Goal: Use online tool/utility: Use online tool/utility

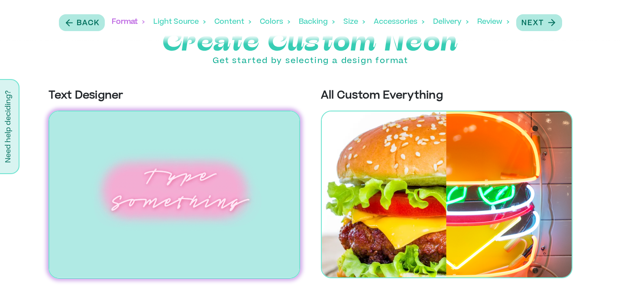
scroll to position [33, 0]
click at [168, 185] on img at bounding box center [173, 195] width 251 height 168
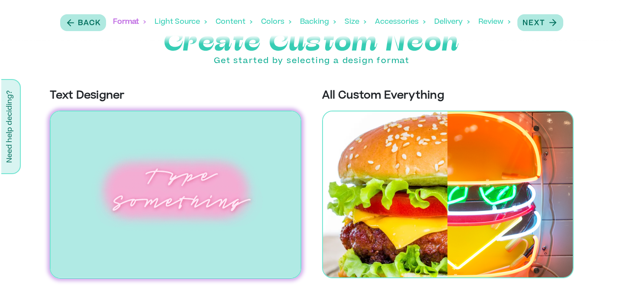
scroll to position [0, 0]
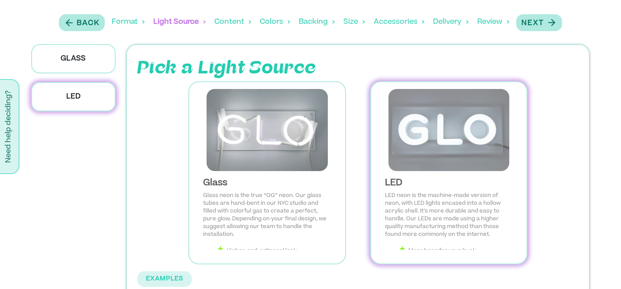
click at [440, 147] on img at bounding box center [449, 130] width 142 height 82
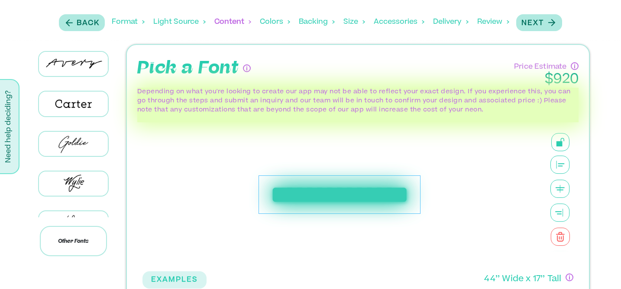
click at [327, 210] on div "**********" at bounding box center [339, 195] width 162 height 39
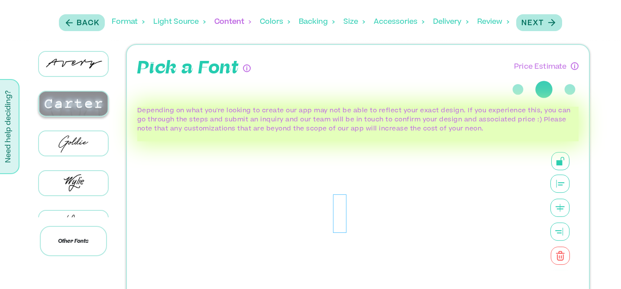
click at [75, 110] on img at bounding box center [73, 104] width 69 height 24
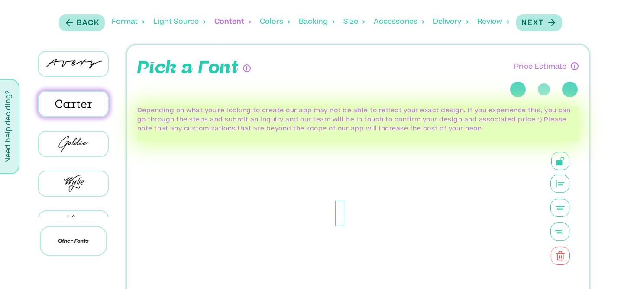
click at [341, 224] on div at bounding box center [339, 214] width 9 height 26
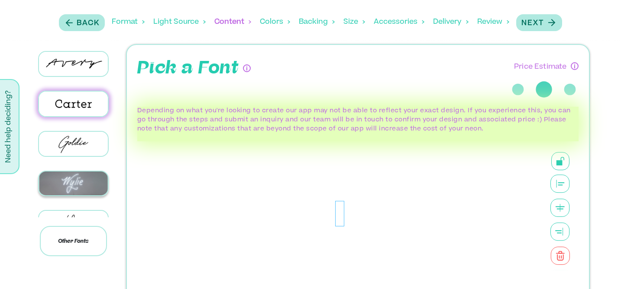
click at [70, 191] on img at bounding box center [73, 184] width 69 height 24
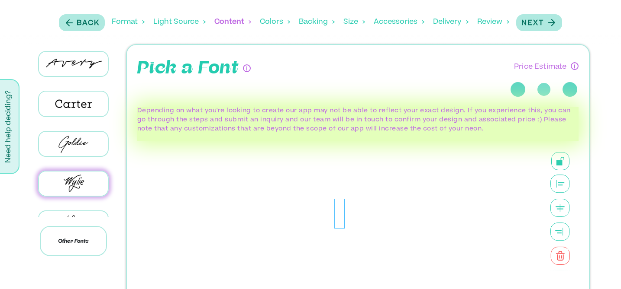
click at [338, 225] on div at bounding box center [339, 214] width 11 height 30
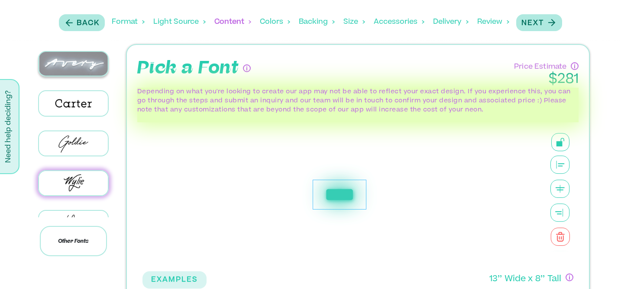
click at [74, 66] on img at bounding box center [73, 64] width 69 height 24
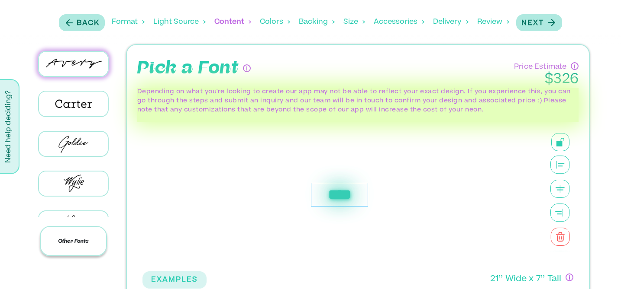
click at [79, 245] on p "Other Fonts" at bounding box center [73, 241] width 67 height 30
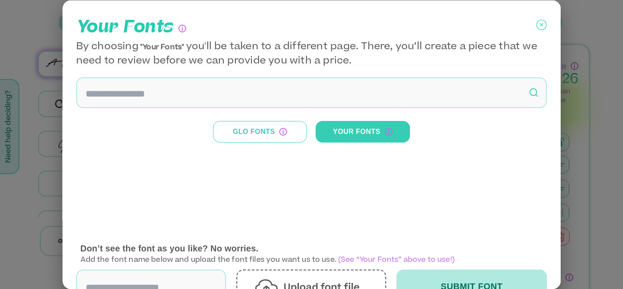
click at [190, 90] on input at bounding box center [311, 92] width 470 height 31
click at [253, 132] on button "Glo Fonts" at bounding box center [260, 132] width 94 height 22
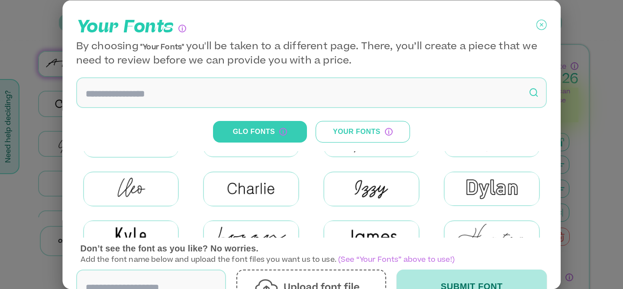
scroll to position [37, 0]
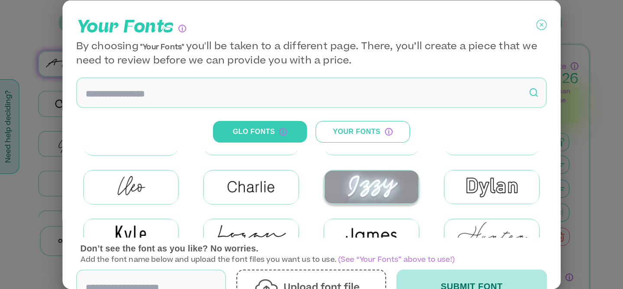
click at [363, 190] on img at bounding box center [372, 186] width 94 height 33
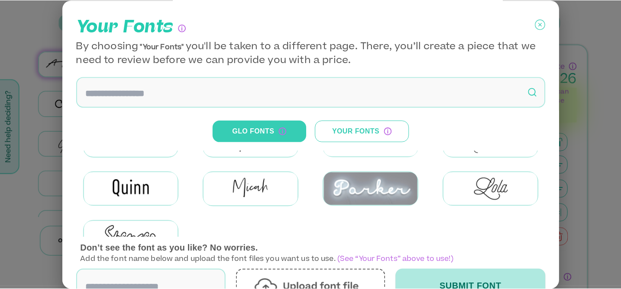
scroll to position [137, 0]
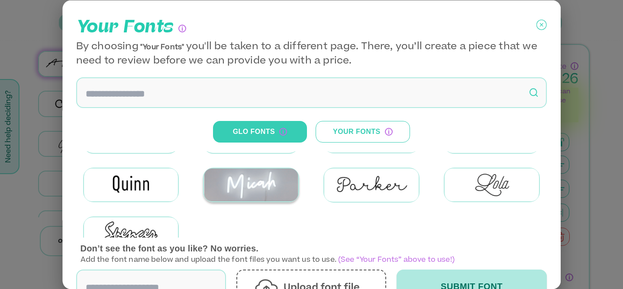
click at [261, 185] on img at bounding box center [251, 185] width 94 height 33
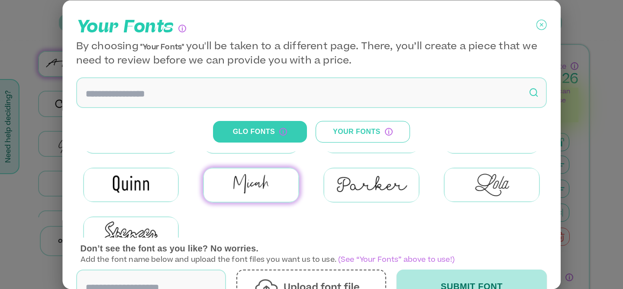
click at [540, 25] on icon at bounding box center [541, 24] width 3 height 3
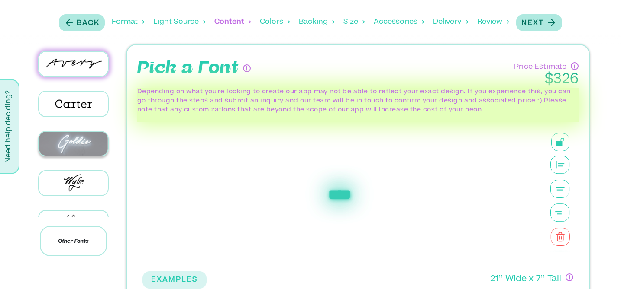
click at [78, 151] on img at bounding box center [73, 144] width 69 height 24
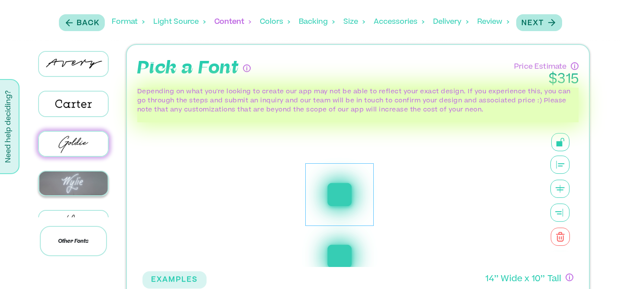
click at [86, 190] on img at bounding box center [73, 184] width 69 height 24
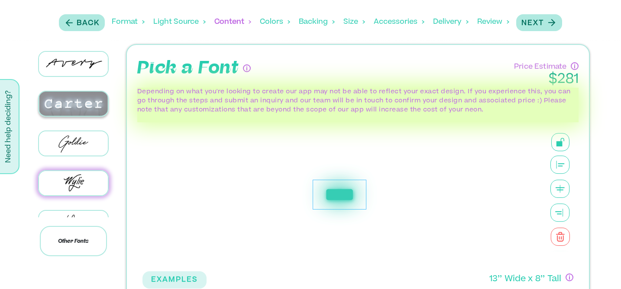
click at [70, 109] on img at bounding box center [73, 104] width 69 height 24
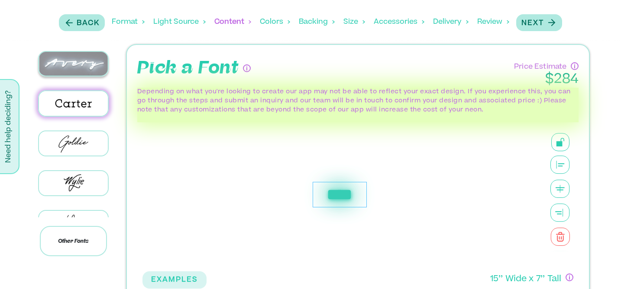
click at [75, 65] on img at bounding box center [73, 64] width 69 height 24
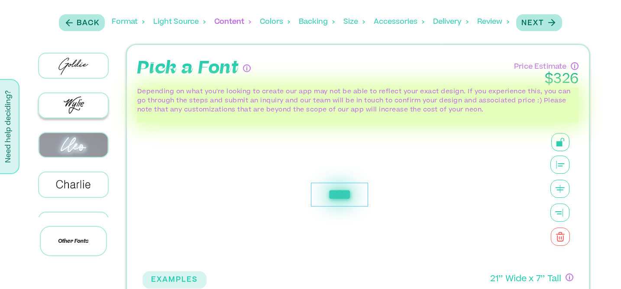
scroll to position [85, 0]
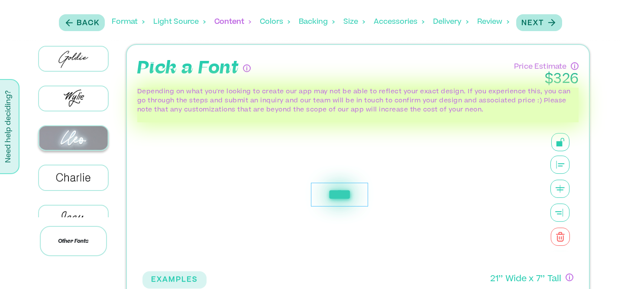
click at [79, 147] on img at bounding box center [73, 138] width 69 height 24
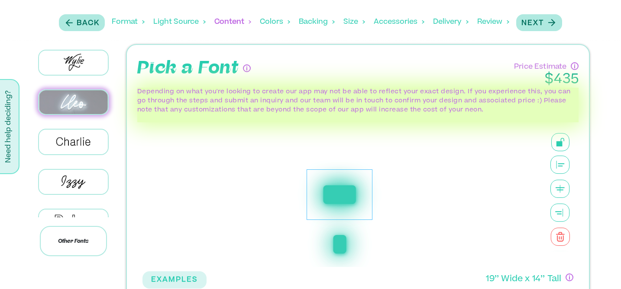
scroll to position [126, 0]
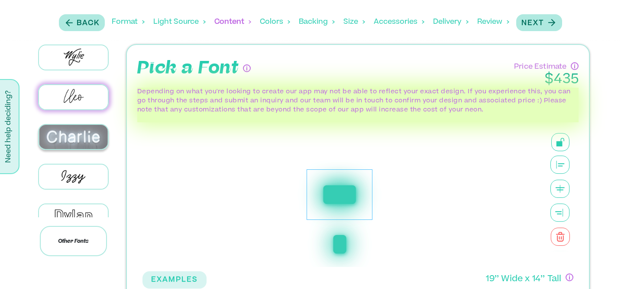
click at [75, 147] on img at bounding box center [73, 137] width 69 height 24
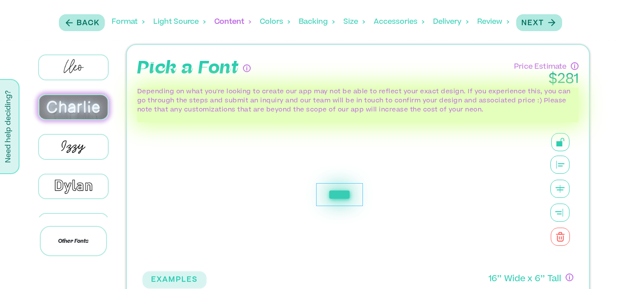
scroll to position [158, 0]
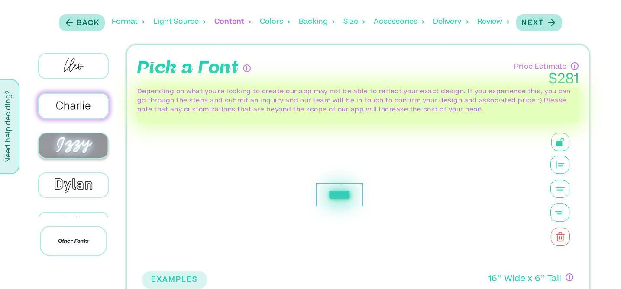
click at [76, 154] on img at bounding box center [73, 146] width 69 height 24
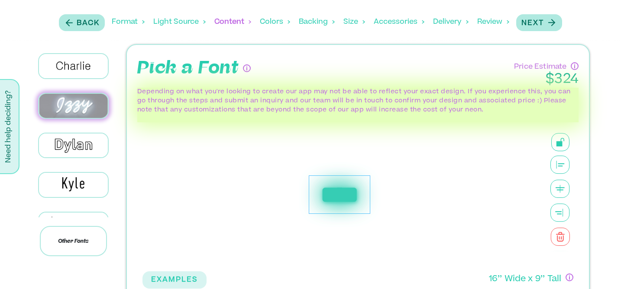
scroll to position [198, 0]
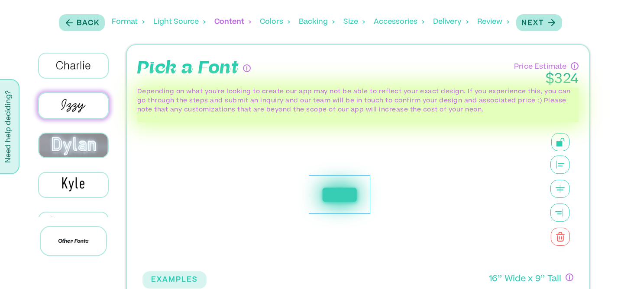
click at [76, 154] on img at bounding box center [73, 146] width 69 height 24
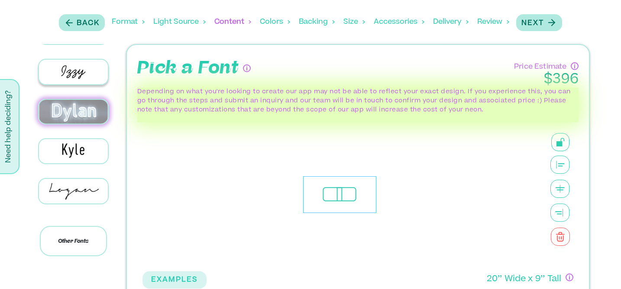
scroll to position [237, 0]
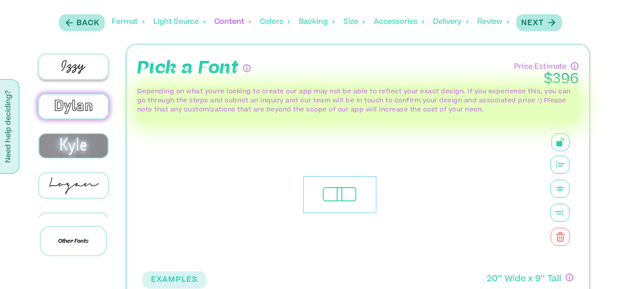
click at [76, 154] on img at bounding box center [73, 146] width 69 height 24
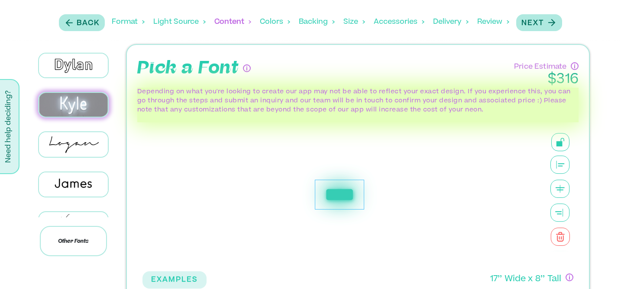
scroll to position [283, 0]
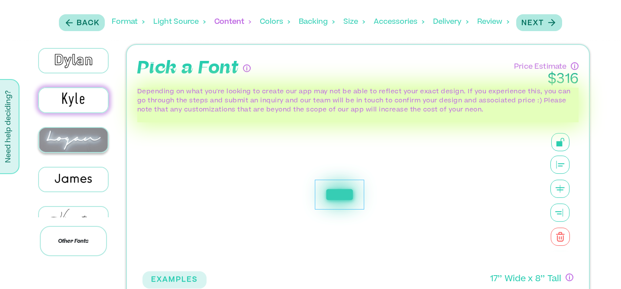
click at [75, 151] on img at bounding box center [73, 140] width 69 height 24
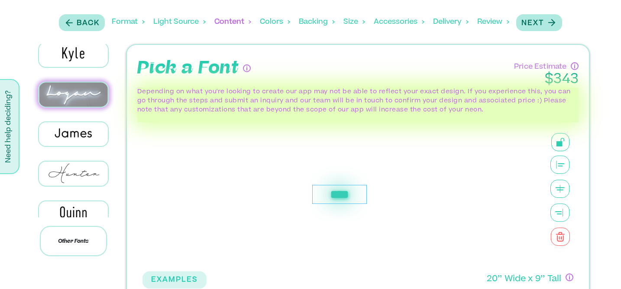
scroll to position [344, 0]
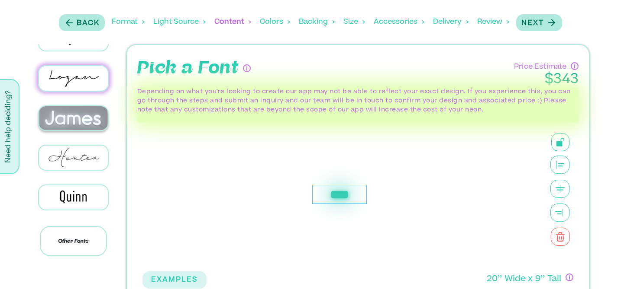
click at [73, 130] on img at bounding box center [73, 118] width 69 height 24
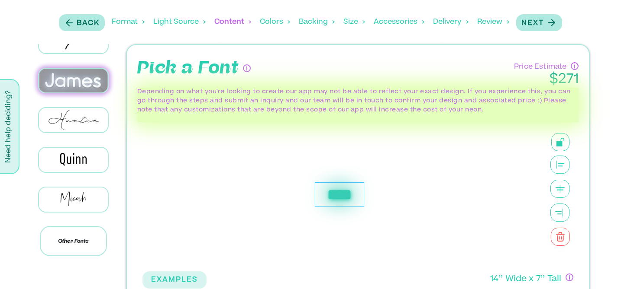
scroll to position [383, 0]
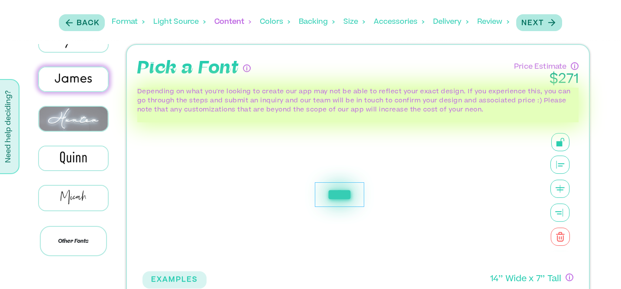
click at [73, 131] on img at bounding box center [73, 119] width 69 height 24
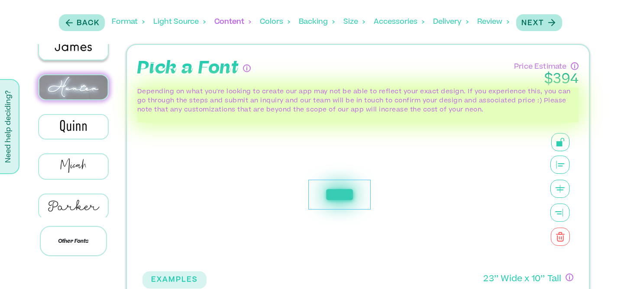
scroll to position [421, 0]
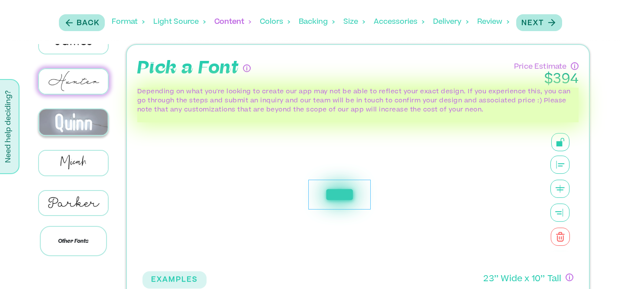
click at [75, 134] on img at bounding box center [73, 122] width 69 height 26
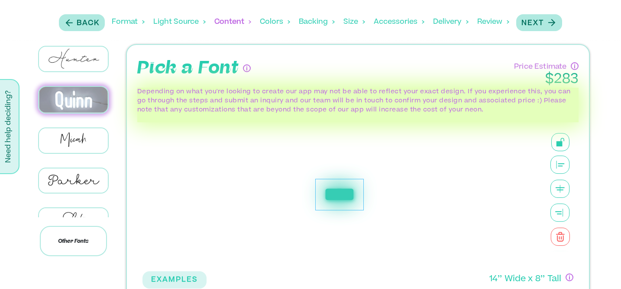
scroll to position [458, 0]
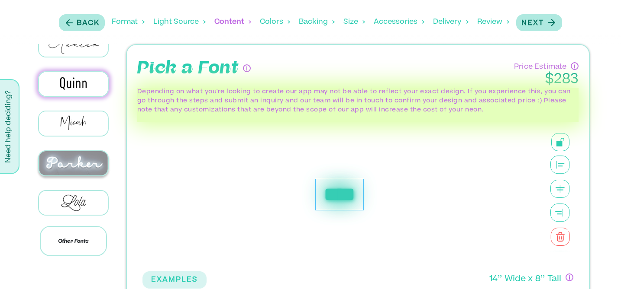
click at [71, 175] on img at bounding box center [73, 163] width 69 height 24
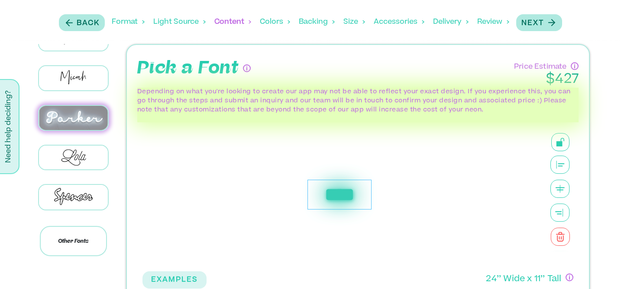
scroll to position [515, 0]
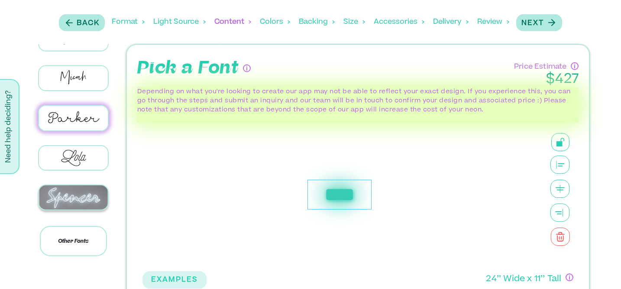
click at [72, 203] on img at bounding box center [73, 198] width 69 height 24
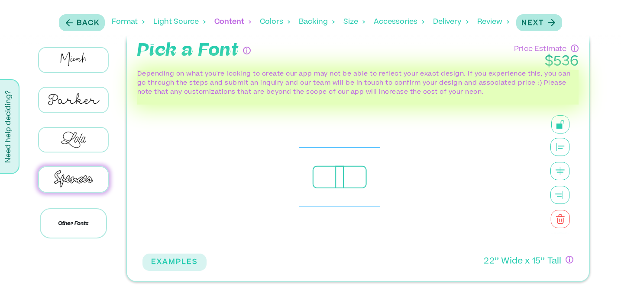
scroll to position [35, 0]
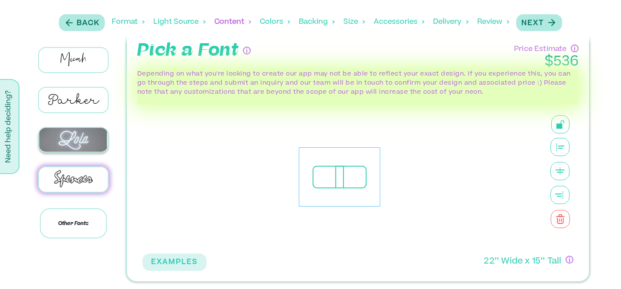
click at [77, 129] on img at bounding box center [73, 140] width 69 height 24
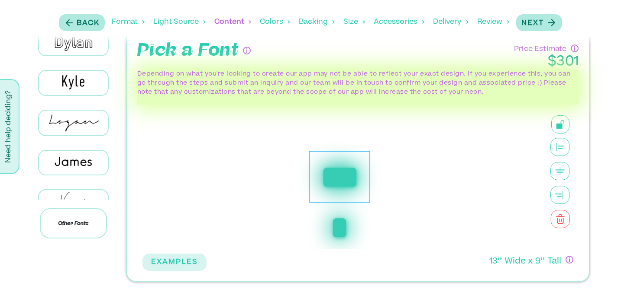
scroll to position [270, 0]
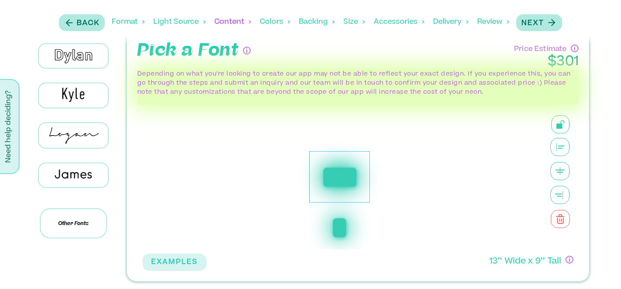
click at [112, 24] on div "Format" at bounding box center [128, 22] width 33 height 27
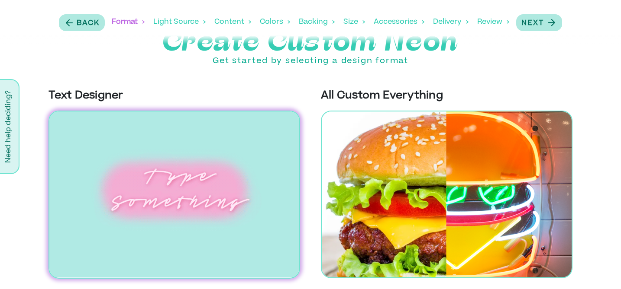
scroll to position [33, 0]
click at [423, 196] on img at bounding box center [446, 195] width 251 height 168
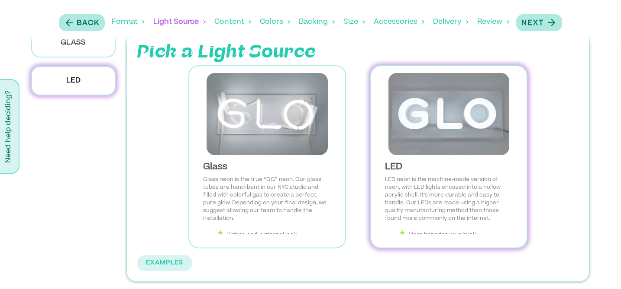
click at [435, 100] on img at bounding box center [449, 114] width 142 height 82
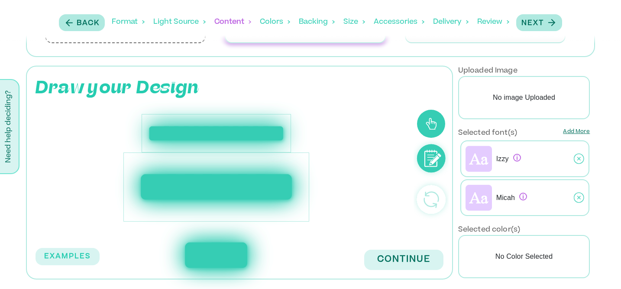
scroll to position [156, 0]
click at [216, 133] on div "**********" at bounding box center [217, 133] width 150 height 39
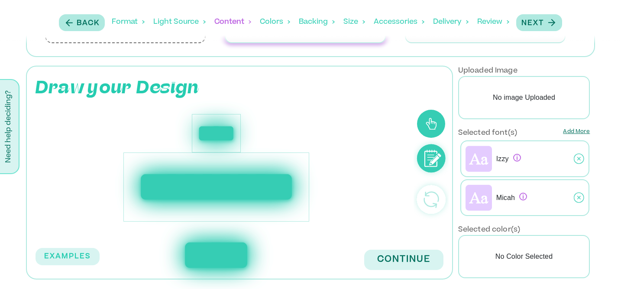
click at [204, 189] on div "**********" at bounding box center [216, 187] width 186 height 69
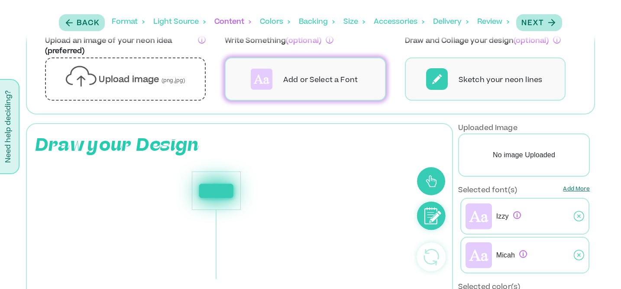
scroll to position [87, 0]
